Goal: Task Accomplishment & Management: Use online tool/utility

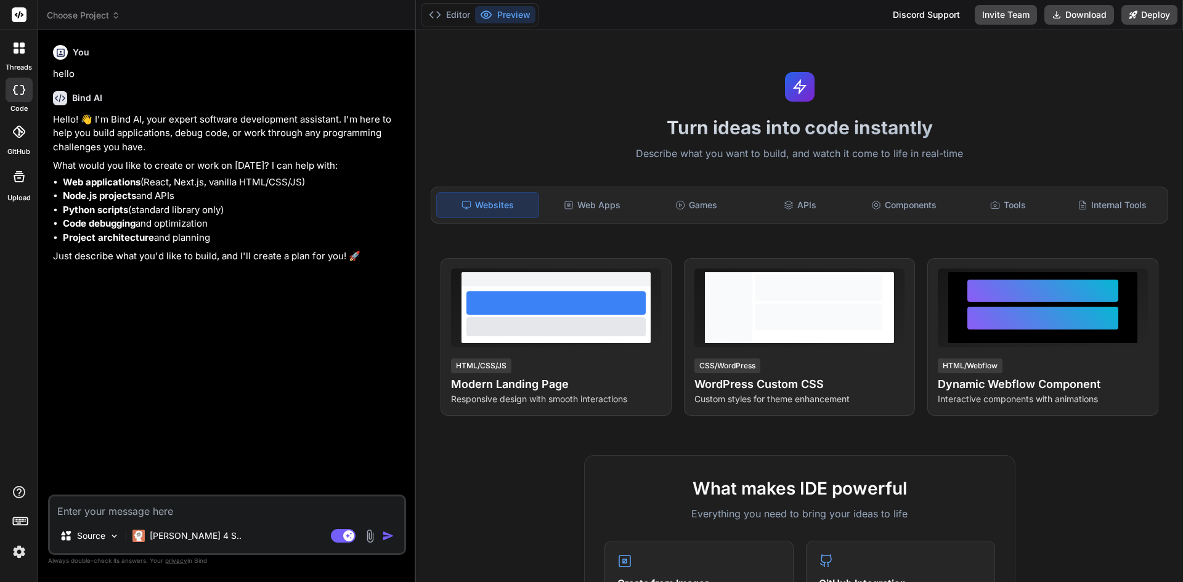
click at [23, 554] on img at bounding box center [19, 551] width 21 height 21
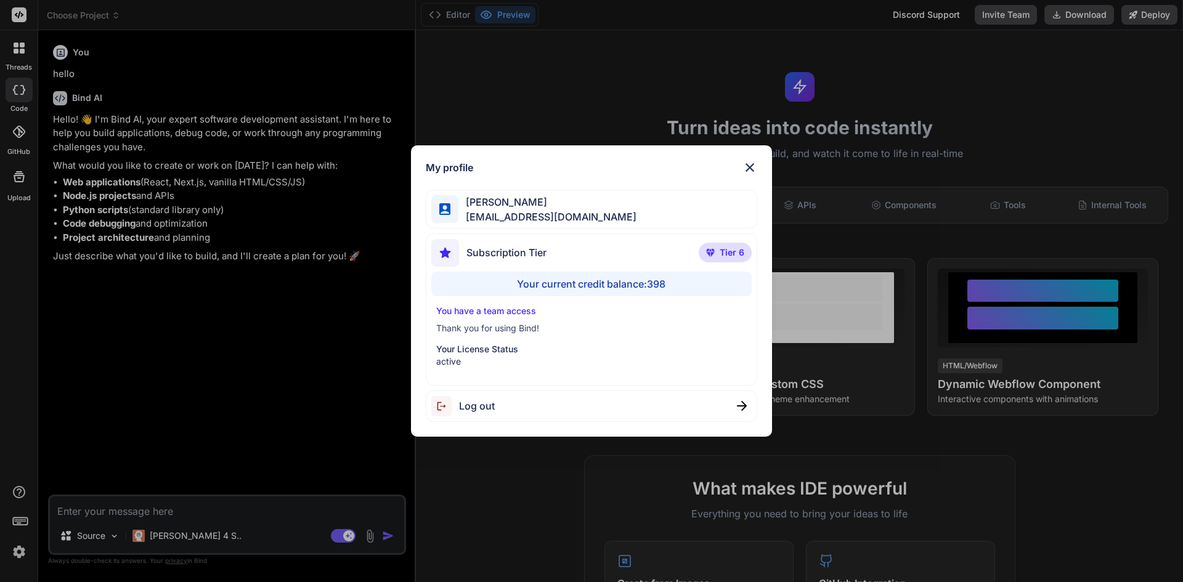
click at [14, 453] on div "My profile [PERSON_NAME] [PERSON_NAME][EMAIL_ADDRESS][DOMAIN_NAME] Subscription…" at bounding box center [591, 291] width 1183 height 582
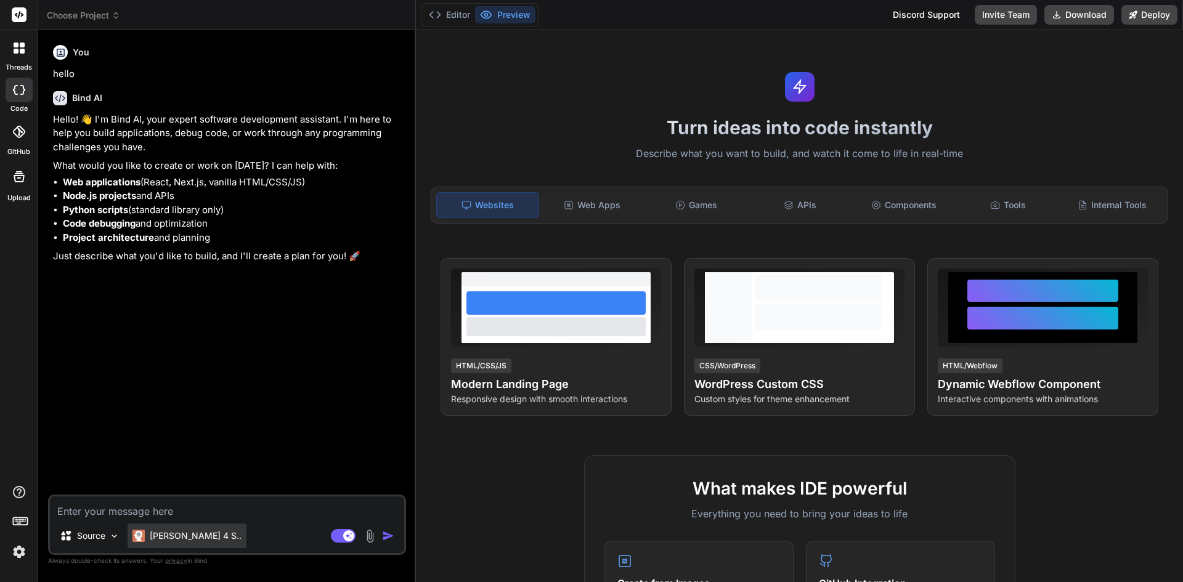
click at [171, 541] on p "[PERSON_NAME] 4 S.." at bounding box center [196, 536] width 92 height 12
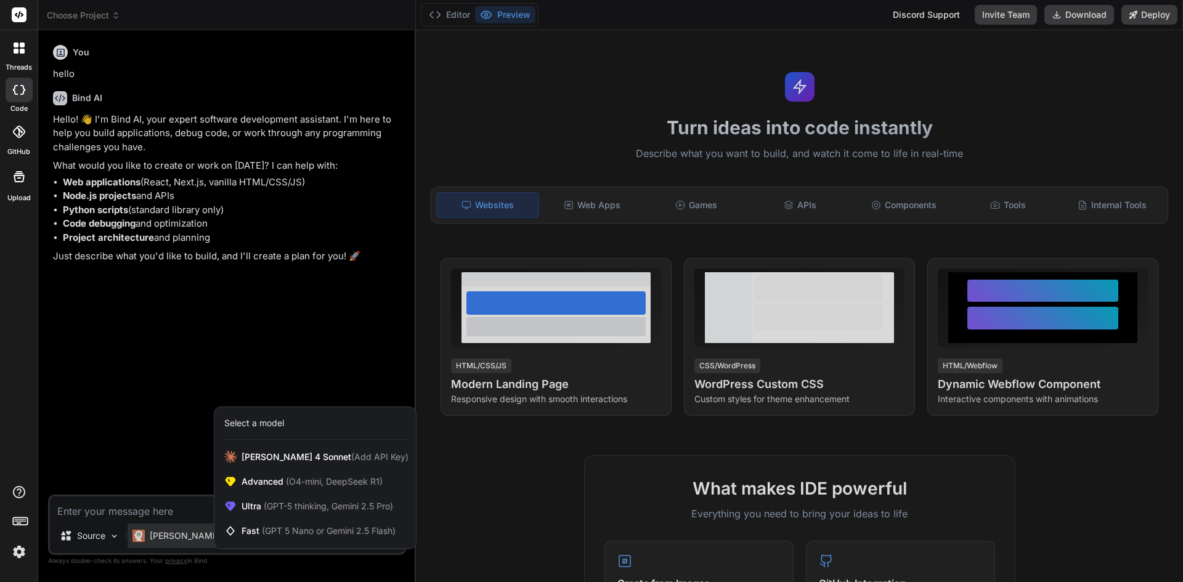
click at [0, 429] on div "threads code GitHub Upload" at bounding box center [19, 291] width 38 height 582
click at [20, 445] on div "threads code GitHub Upload" at bounding box center [19, 291] width 38 height 582
click at [152, 535] on div at bounding box center [591, 291] width 1183 height 582
type textarea "x"
